Goal: Find specific page/section: Find specific page/section

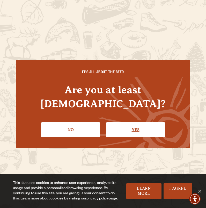
click at [142, 123] on link "Yes" at bounding box center [135, 129] width 59 height 15
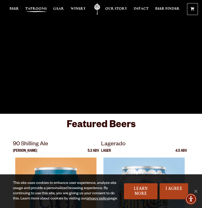
click at [37, 9] on span "Taprooms" at bounding box center [36, 9] width 22 height 4
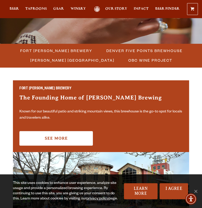
scroll to position [130, 0]
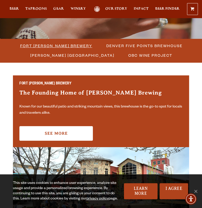
click at [74, 46] on span "Fort [PERSON_NAME] Brewery" at bounding box center [56, 46] width 72 height 8
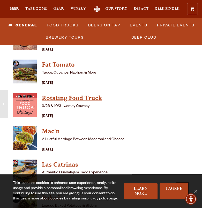
scroll to position [1582, 0]
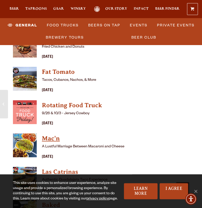
click at [51, 135] on h4 "Mac'n" at bounding box center [116, 139] width 148 height 8
